Goal: Task Accomplishment & Management: Manage account settings

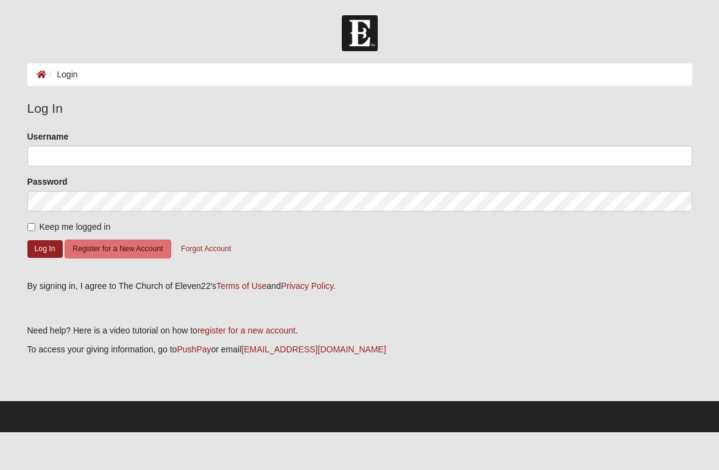
click at [105, 255] on button "Register for a New Account" at bounding box center [118, 248] width 106 height 19
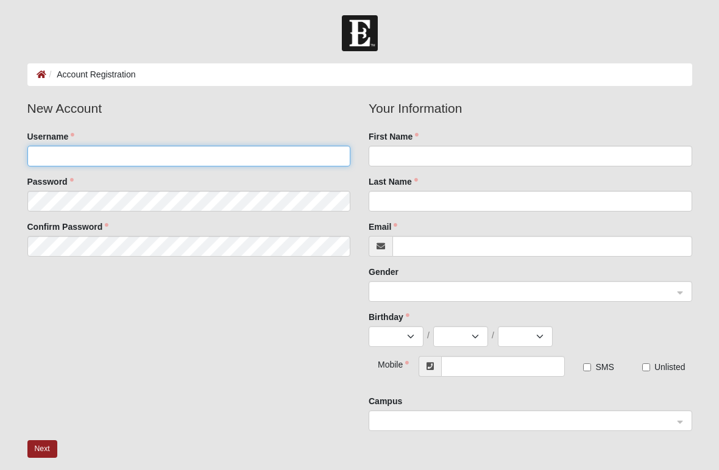
click at [54, 152] on input "Username" at bounding box center [189, 156] width 324 height 21
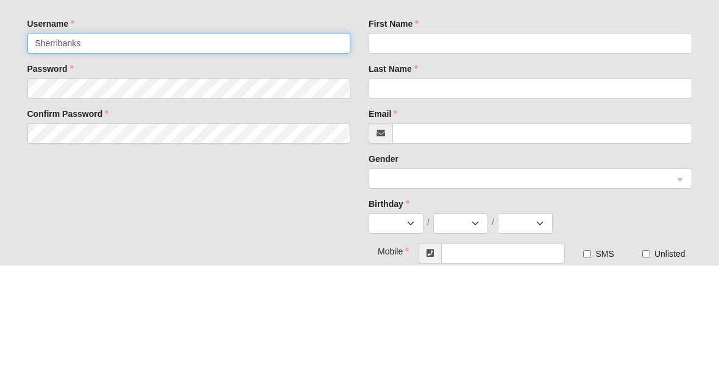
type input "Sherribanks"
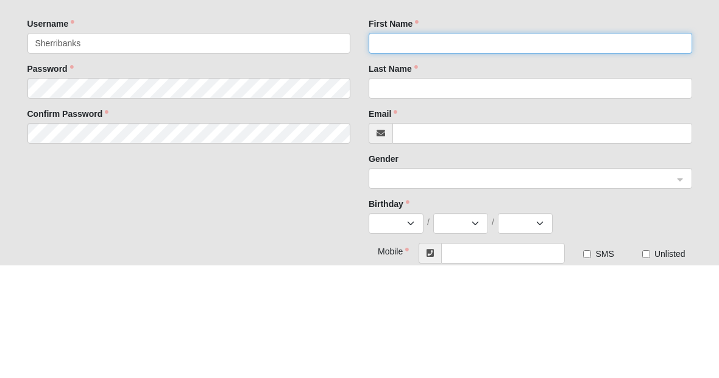
click at [497, 146] on input "First Name" at bounding box center [531, 156] width 324 height 21
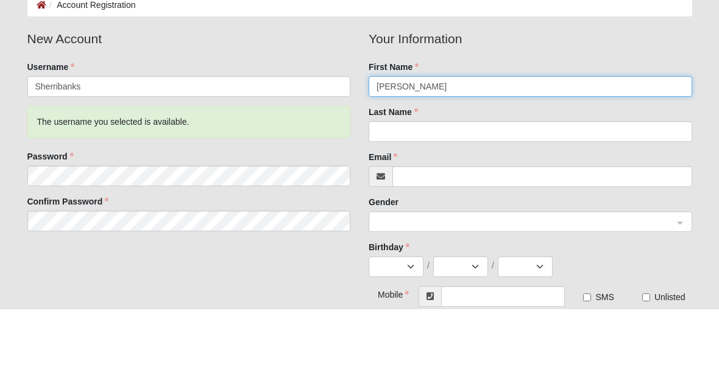
type input "Sherri"
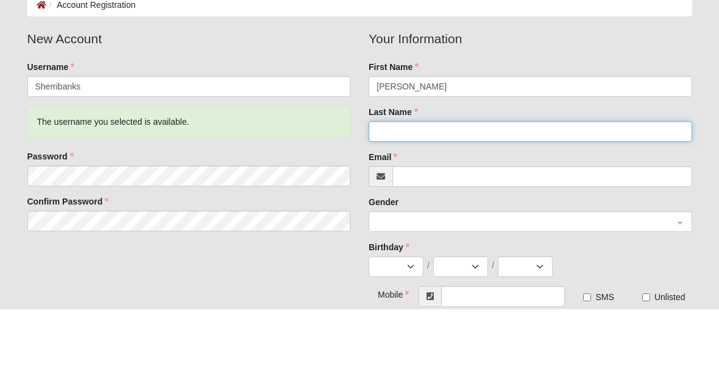
click at [540, 191] on input "Last Name" at bounding box center [531, 201] width 324 height 21
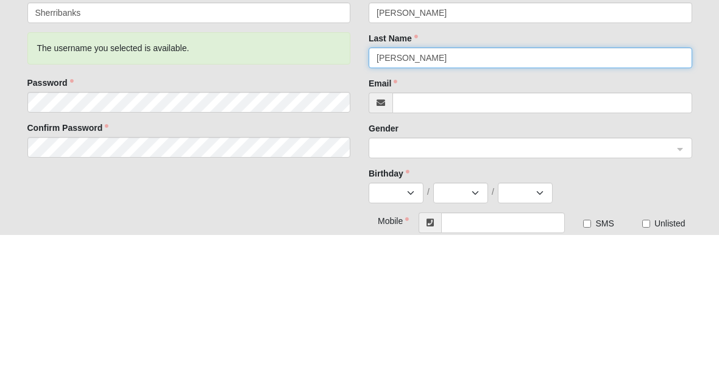
type input "Bankston"
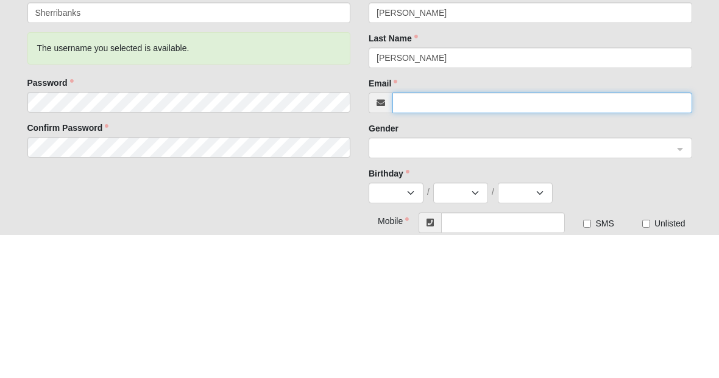
click at [514, 236] on input "Email" at bounding box center [542, 246] width 300 height 21
type input "sherriuf@jmail.com"
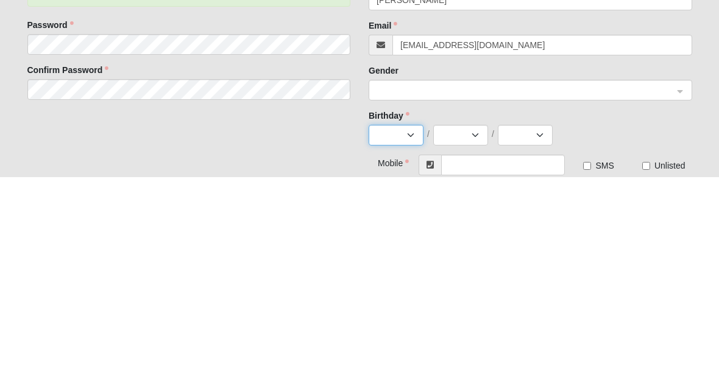
click at [422, 326] on select "Jan Feb Mar Apr May Jun Jul Aug Sep Oct Nov Dec" at bounding box center [396, 336] width 55 height 21
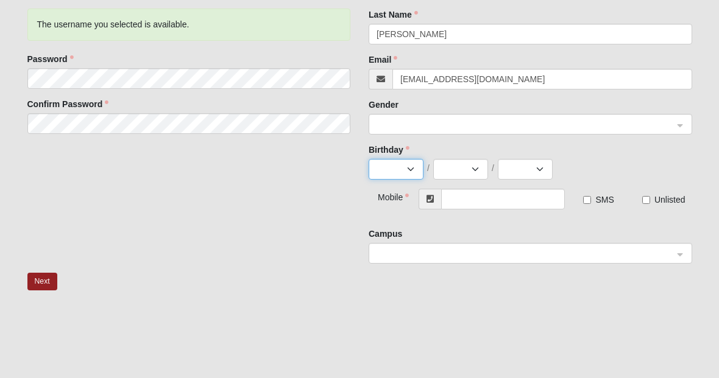
select select "6"
click at [483, 169] on select "1 2 3 4 5 6 7 8 9 10 11 12 13 14 15 16 17 18 19 20 21 22 23 24 25 26 27 28 29 30" at bounding box center [460, 169] width 55 height 21
select select "10"
click at [545, 168] on select "2025 2024 2023 2022 2021 2020 2019 2018 2017 2016 2015 2014 2013 2012 2011 2010…" at bounding box center [525, 169] width 55 height 21
select select "1974"
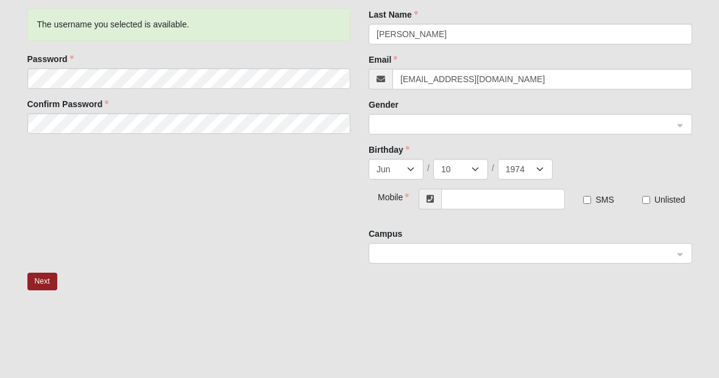
click at [591, 200] on input "SMS" at bounding box center [587, 200] width 8 height 8
checkbox input "true"
click at [657, 196] on span "Unlisted" at bounding box center [669, 200] width 31 height 10
click at [650, 196] on input "Unlisted" at bounding box center [646, 200] width 8 height 8
checkbox input "true"
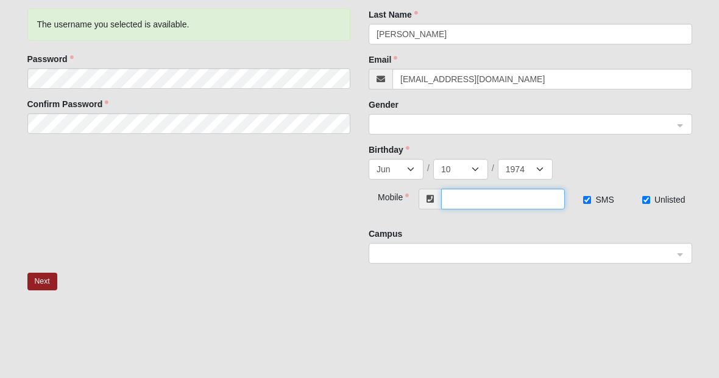
click at [527, 202] on input "text" at bounding box center [503, 199] width 124 height 21
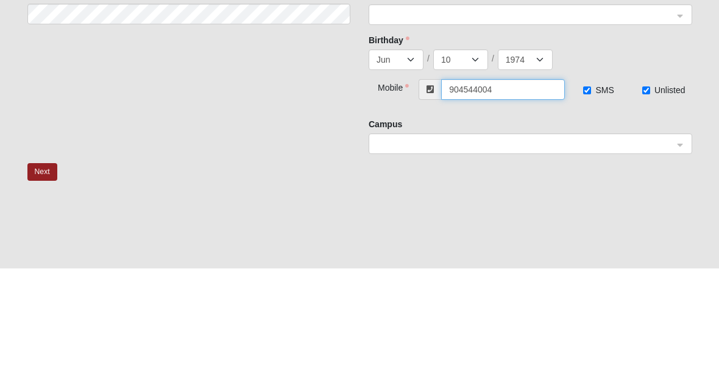
type input "[PHONE_NUMBER]"
click at [618, 247] on span at bounding box center [525, 253] width 297 height 13
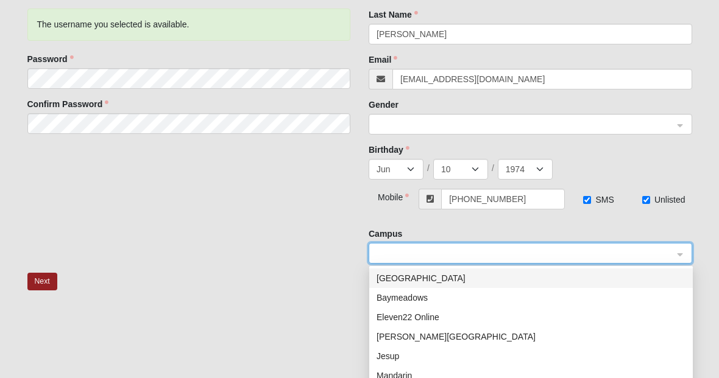
click at [402, 383] on div "Mandarin" at bounding box center [531, 375] width 324 height 19
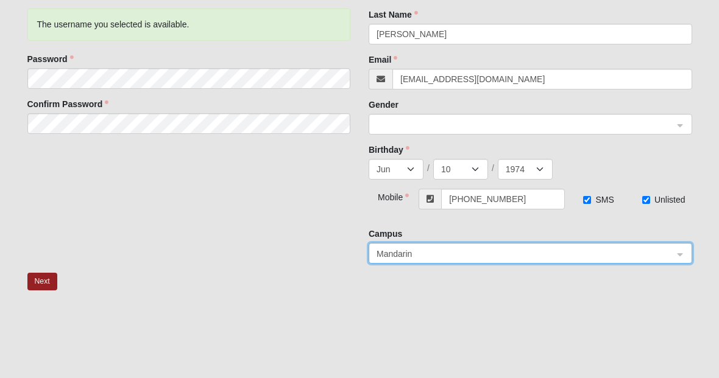
scroll to position [259, 0]
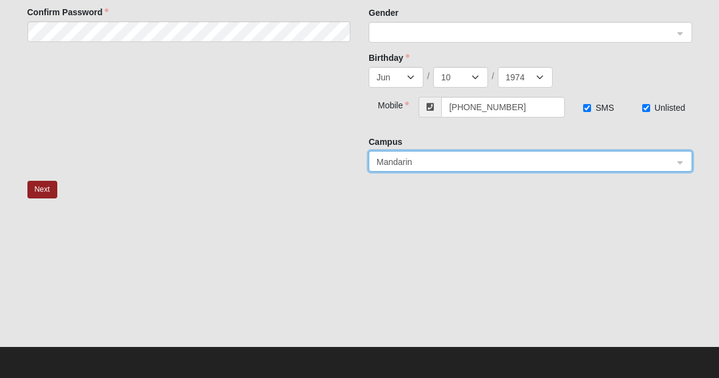
click at [37, 191] on button "Next" at bounding box center [42, 190] width 30 height 18
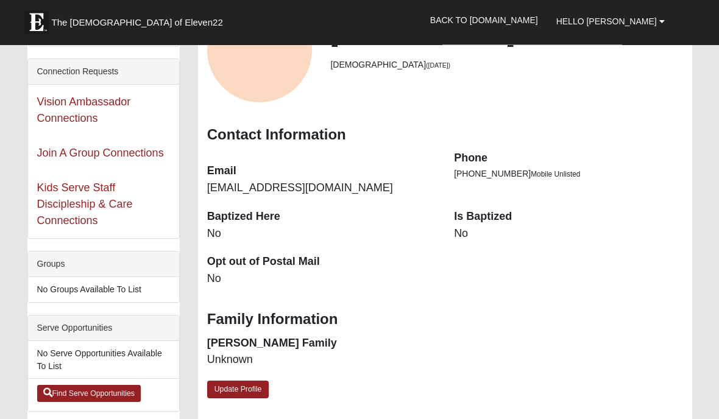
scroll to position [116, 0]
click at [235, 394] on link "Update Profile" at bounding box center [238, 390] width 62 height 18
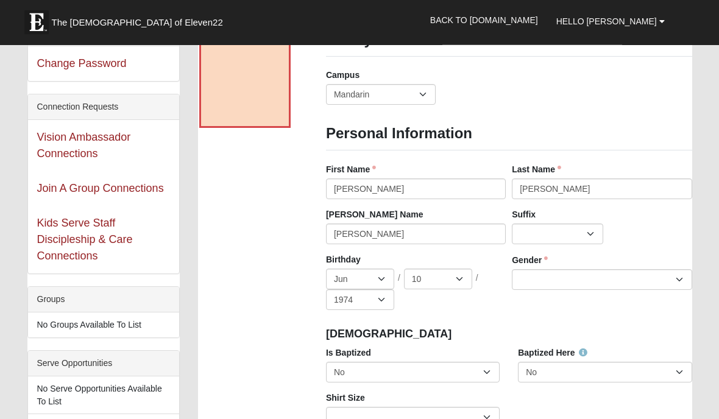
scroll to position [87, 0]
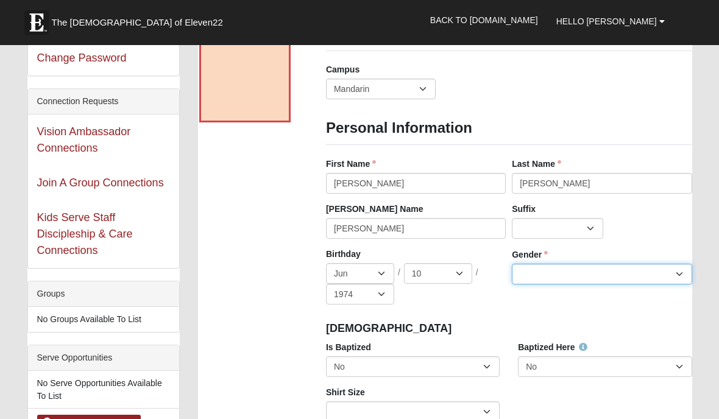
click at [677, 267] on select "Male Female" at bounding box center [602, 274] width 180 height 21
select select "[DEMOGRAPHIC_DATA]"
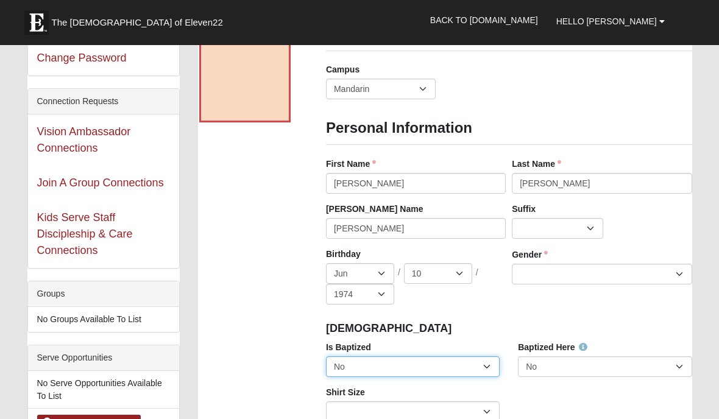
click at [494, 364] on select "No Yes" at bounding box center [413, 366] width 174 height 21
select select "True"
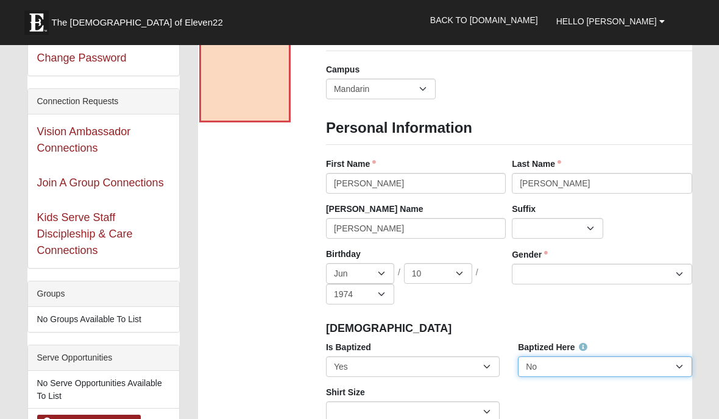
click at [645, 363] on select "No Yes" at bounding box center [605, 366] width 174 height 21
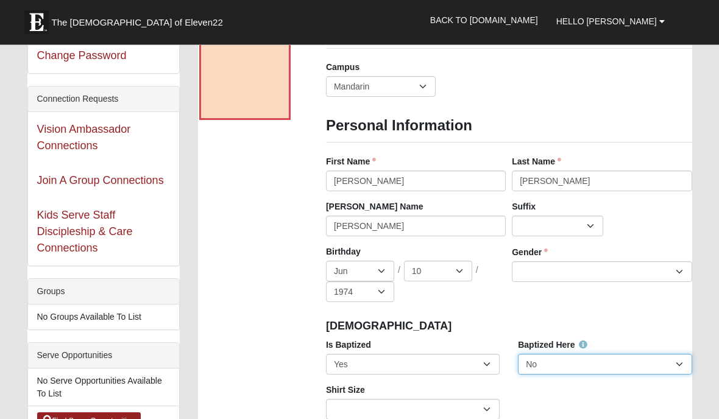
scroll to position [0, 0]
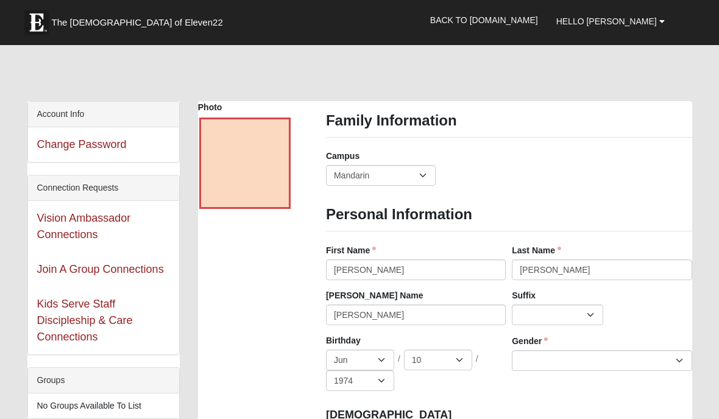
click at [651, 25] on span "Hello [PERSON_NAME]" at bounding box center [606, 21] width 101 height 10
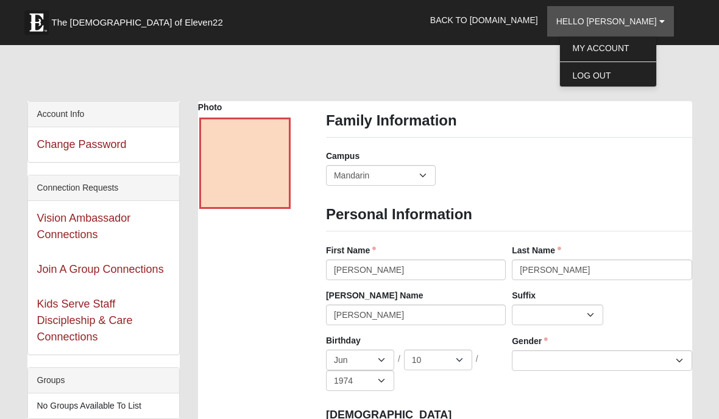
click at [656, 46] on link "My Account" at bounding box center [608, 48] width 96 height 16
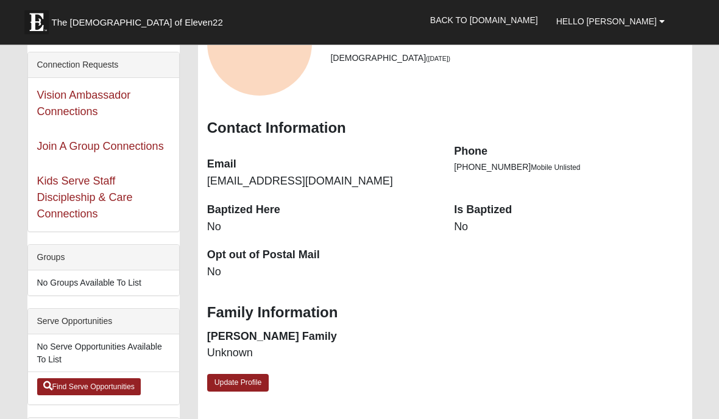
scroll to position [123, 0]
click at [252, 380] on link "Update Profile" at bounding box center [238, 383] width 62 height 18
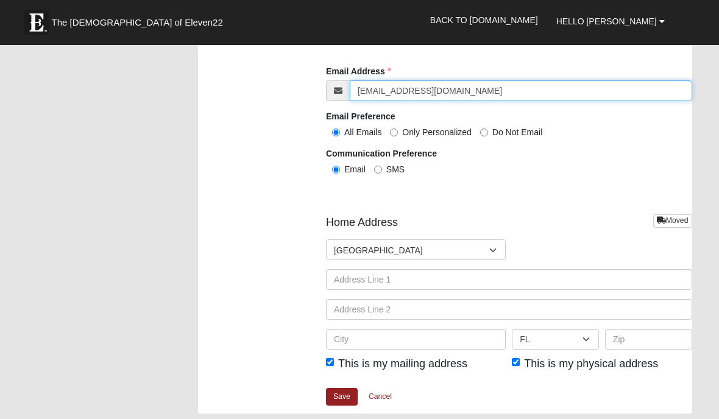
click at [512, 85] on input "[EMAIL_ADDRESS][DOMAIN_NAME]" at bounding box center [521, 90] width 342 height 21
type input "sherriuf@gmail.com"
click input "submit" at bounding box center [0, 0] width 0 height 0
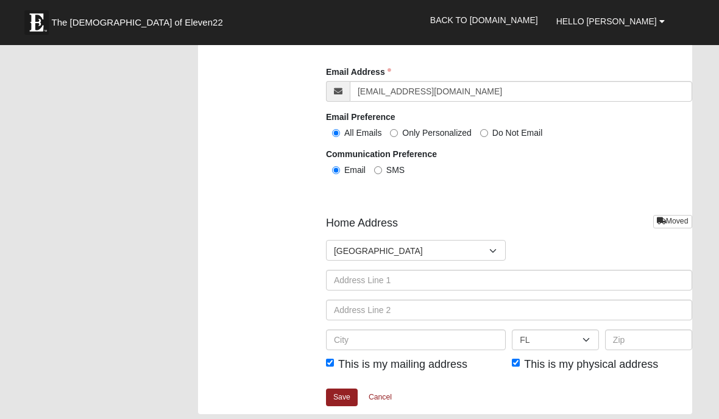
scroll to position [1382, 0]
click at [327, 363] on input "This is my mailing address" at bounding box center [330, 362] width 8 height 8
checkbox input "false"
click at [520, 361] on input "This is my physical address" at bounding box center [516, 362] width 8 height 8
checkbox input "false"
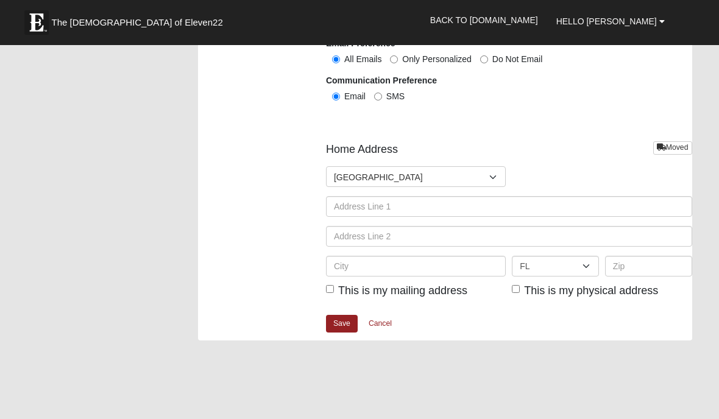
scroll to position [1476, 0]
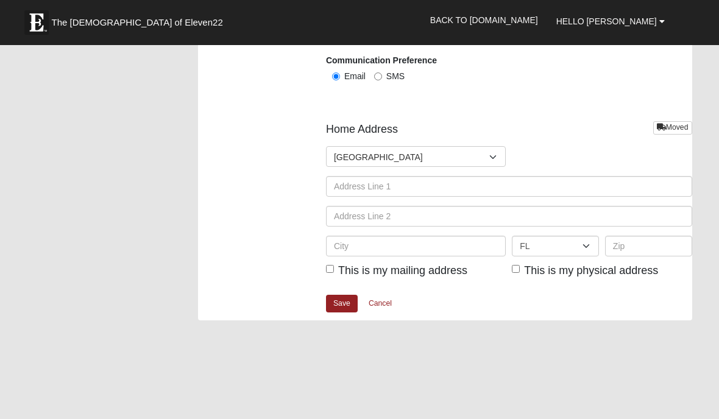
click at [336, 303] on link "Save" at bounding box center [342, 304] width 32 height 18
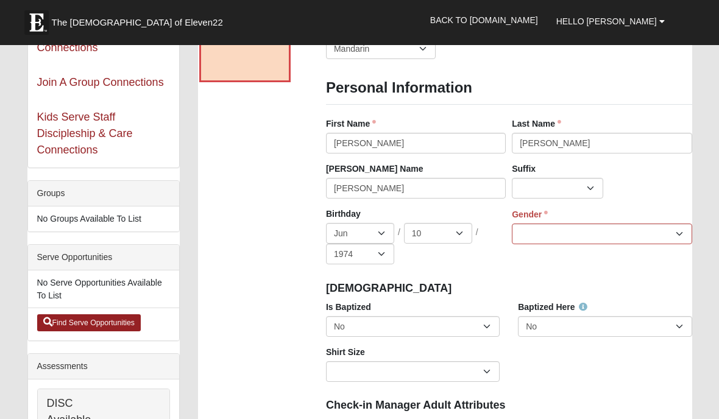
scroll to position [189, 0]
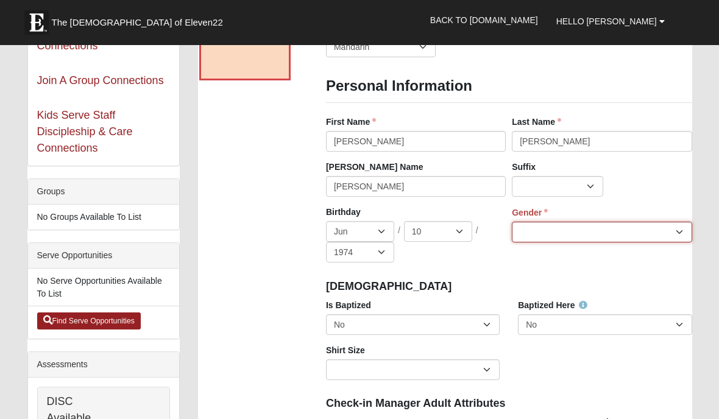
click at [673, 225] on select "Male Female" at bounding box center [602, 232] width 180 height 21
select select "[DEMOGRAPHIC_DATA]"
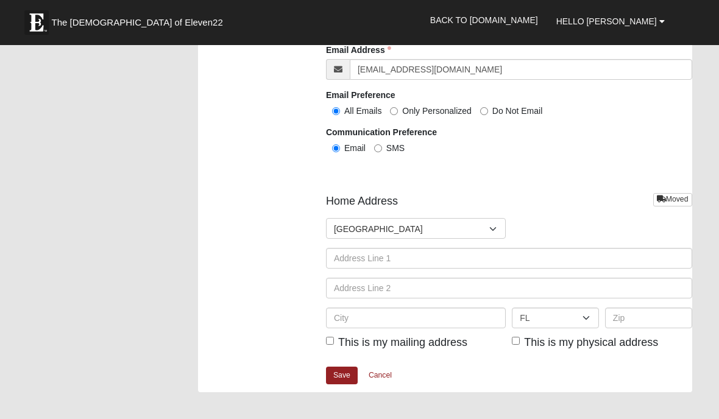
scroll to position [1442, 0]
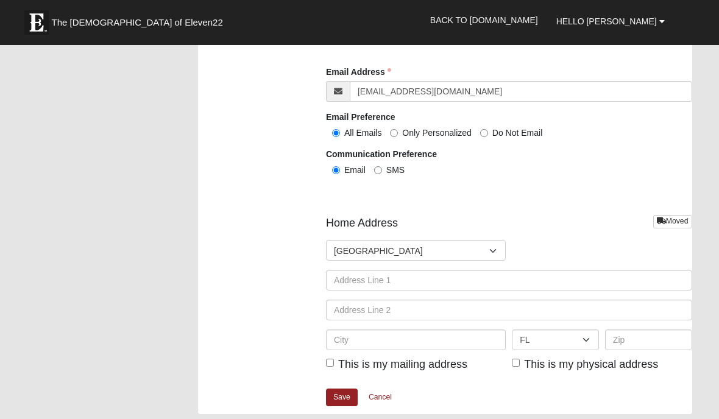
click at [333, 401] on link "Save" at bounding box center [342, 398] width 32 height 18
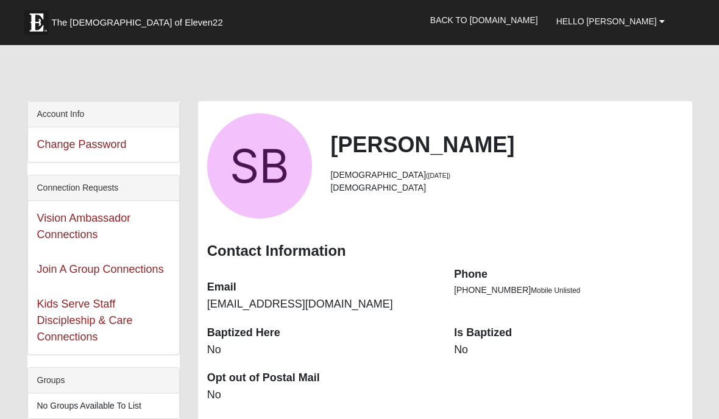
click at [547, 21] on link "Back to [DOMAIN_NAME]" at bounding box center [484, 20] width 126 height 30
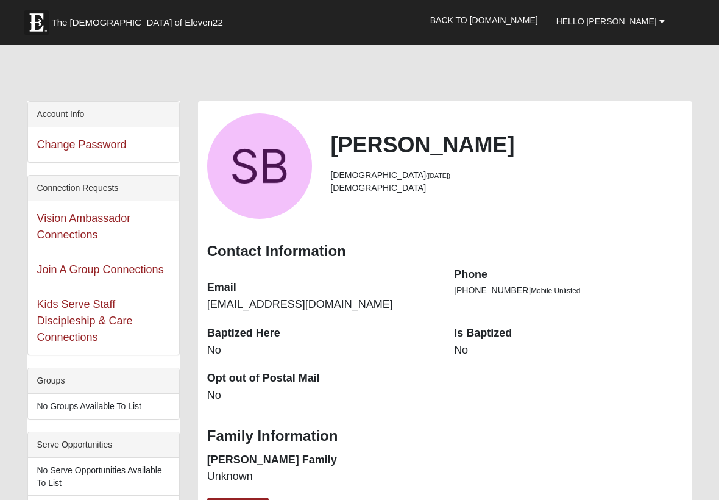
click at [536, 19] on link "Back to [DOMAIN_NAME]" at bounding box center [484, 20] width 126 height 30
